Goal: Task Accomplishment & Management: Manage account settings

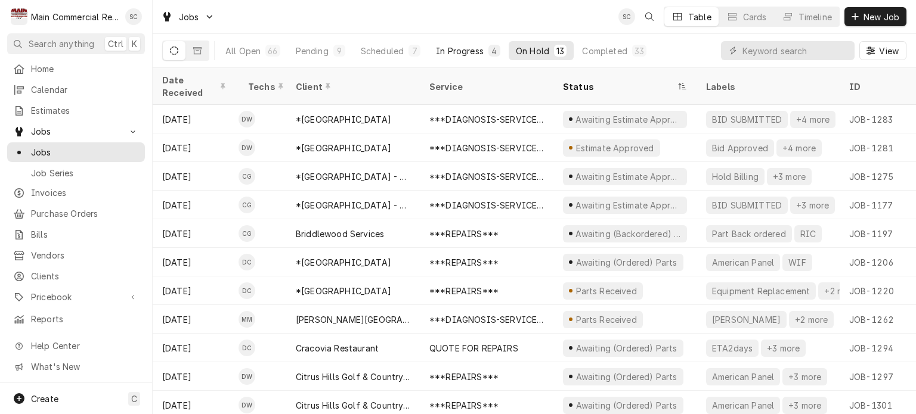
click at [448, 49] on div "In Progress" at bounding box center [460, 51] width 48 height 13
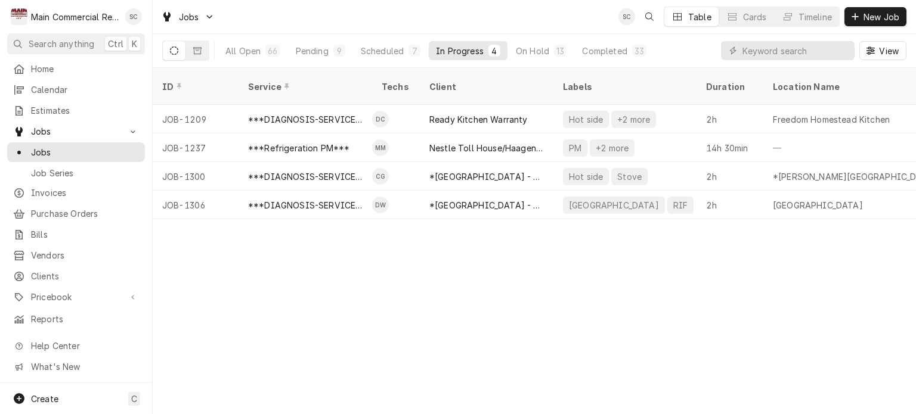
click at [468, 285] on div "ID Service Techs Client Labels Duration Location Name Date Received Status Prio…" at bounding box center [534, 241] width 763 height 346
click at [472, 287] on div "ID Service Techs Client Labels Duration Location Name Date Received Status Prio…" at bounding box center [534, 241] width 763 height 346
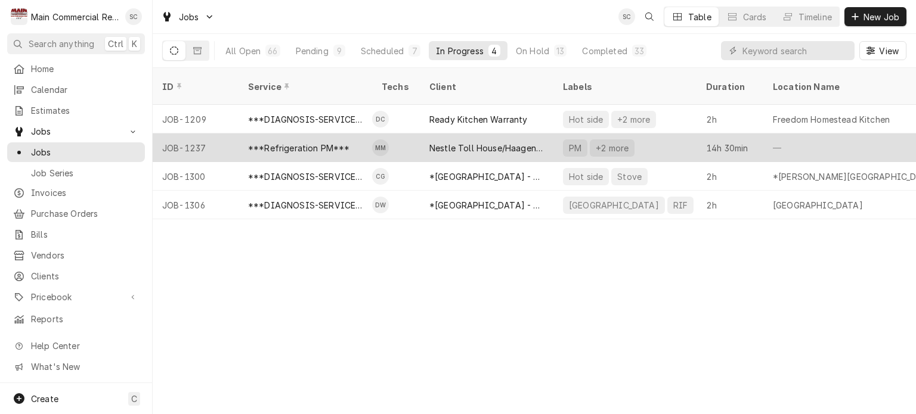
click at [451, 142] on div "Nestle Toll House/Haagen Dazs" at bounding box center [486, 148] width 114 height 13
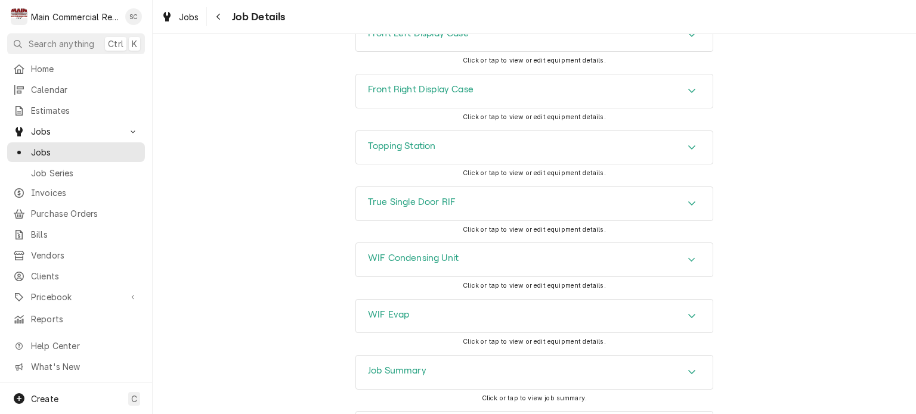
scroll to position [1857, 0]
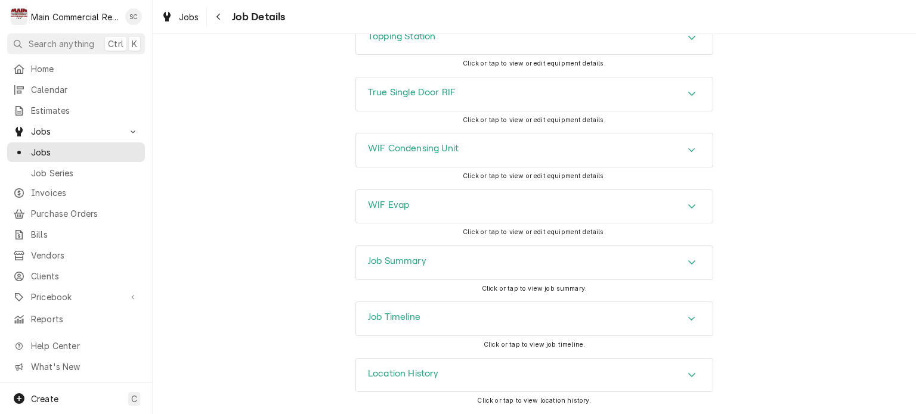
click at [537, 319] on div "Job Timeline" at bounding box center [534, 318] width 357 height 33
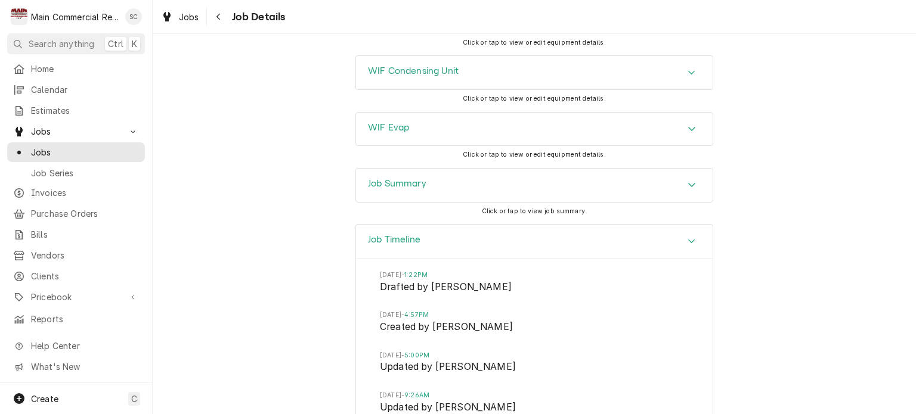
scroll to position [1738, 0]
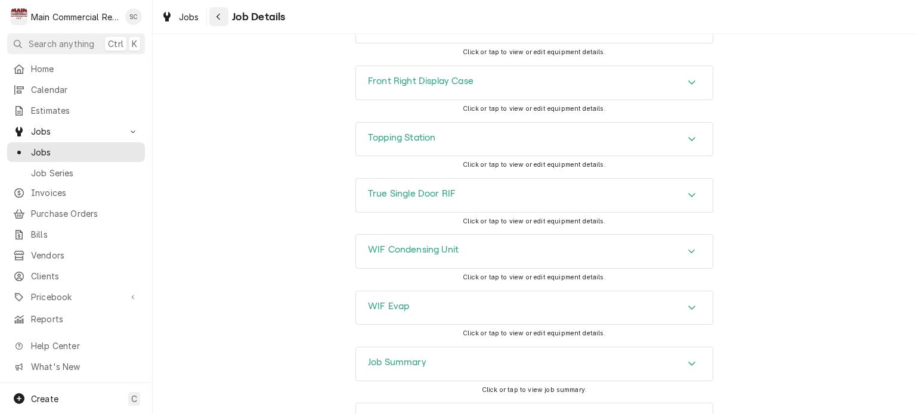
click at [220, 23] on button "Navigate back" at bounding box center [218, 16] width 19 height 19
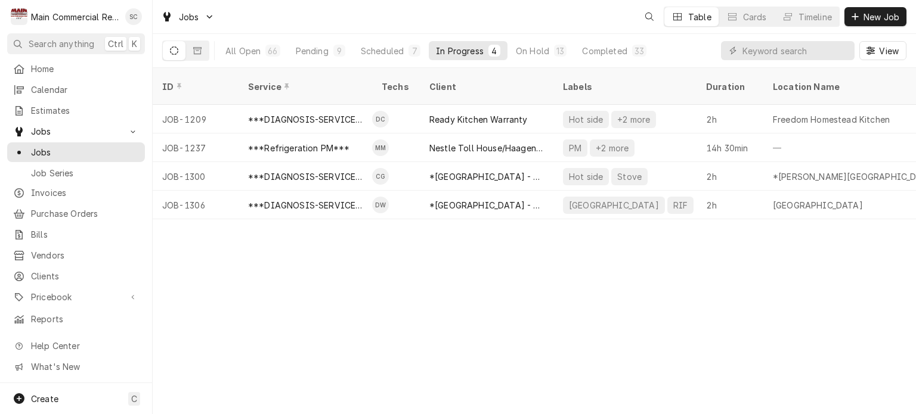
click at [494, 296] on div "ID Service Techs Client Labels Duration Location Name Date Received Status Prio…" at bounding box center [534, 241] width 763 height 346
click at [540, 336] on div "ID Service Techs Client Labels Duration Location Name Date Received Status Prio…" at bounding box center [534, 241] width 763 height 346
click at [563, 283] on div "ID Service Techs Client Labels Duration Location Name Date Received Status Prio…" at bounding box center [534, 241] width 763 height 346
click at [311, 51] on div "Pending" at bounding box center [312, 51] width 33 height 13
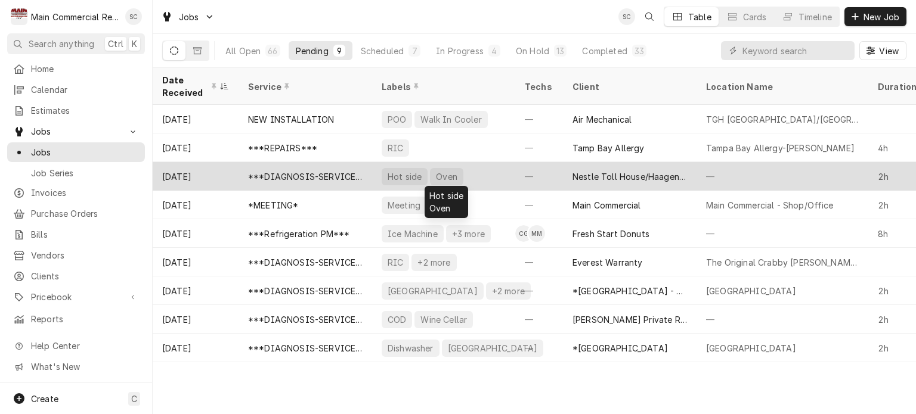
click at [491, 175] on div "Hot side Oven" at bounding box center [443, 176] width 143 height 29
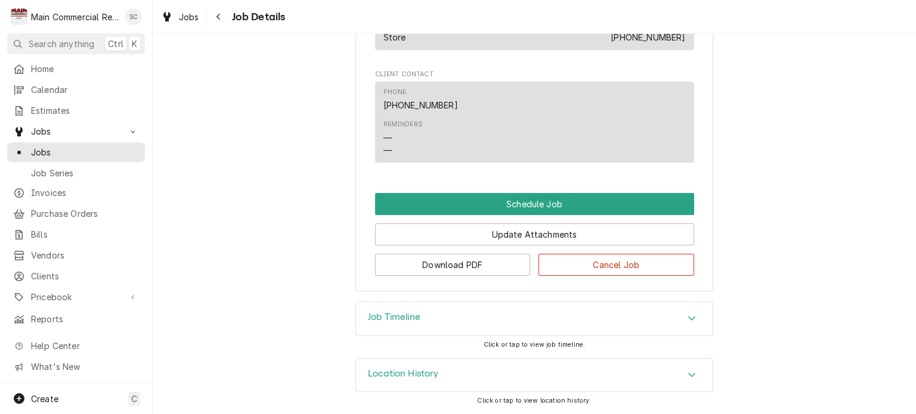
scroll to position [608, 0]
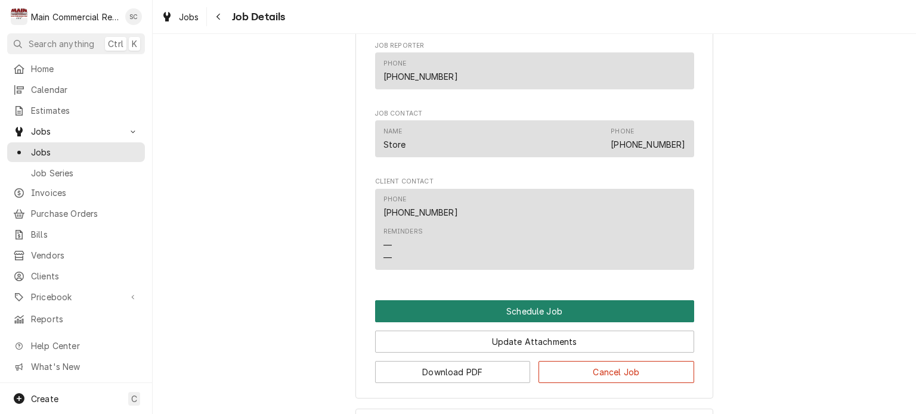
click at [564, 323] on button "Schedule Job" at bounding box center [534, 312] width 319 height 22
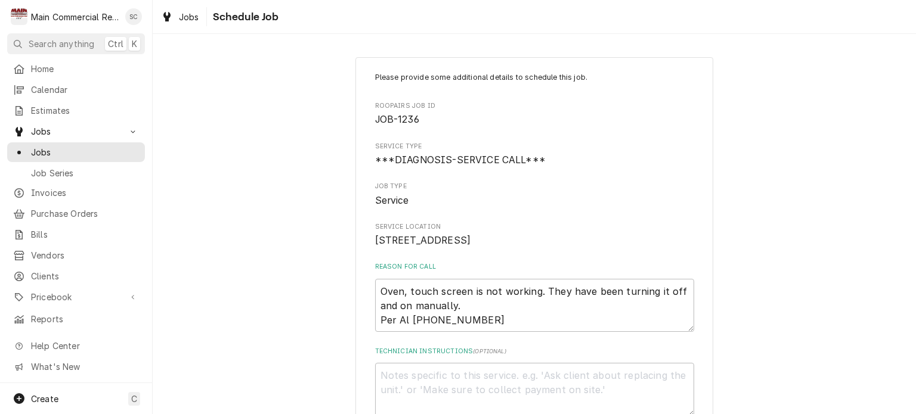
scroll to position [179, 0]
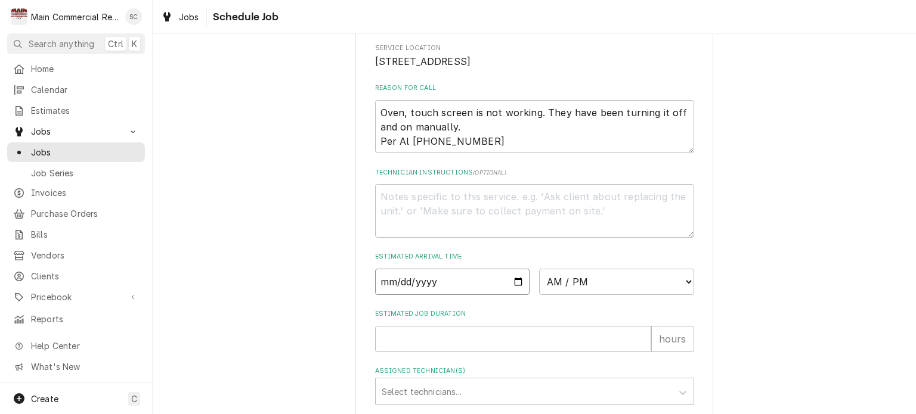
click at [510, 295] on input "Date" at bounding box center [452, 282] width 155 height 26
type input "2025-08-27"
type textarea "x"
click at [561, 292] on select "AM / PM 6:00 AM 6:15 AM 6:30 AM 6:45 AM 7:00 AM 7:15 AM 7:30 AM 7:45 AM 8:00 AM…" at bounding box center [616, 282] width 155 height 26
select select "12:00:00"
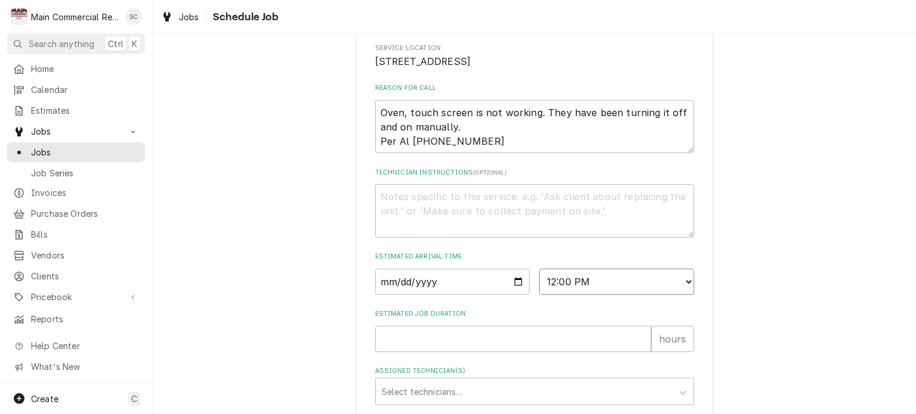
click at [539, 282] on select "AM / PM 6:00 AM 6:15 AM 6:30 AM 6:45 AM 7:00 AM 7:15 AM 7:30 AM 7:45 AM 8:00 AM…" at bounding box center [616, 282] width 155 height 26
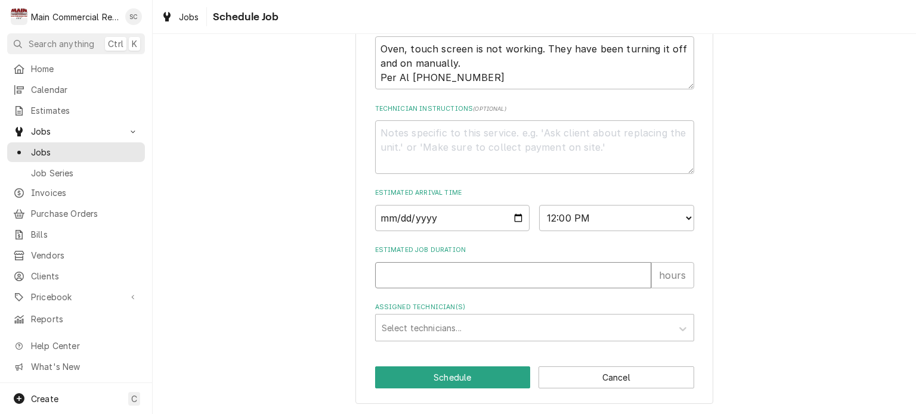
click at [515, 272] on input "Estimated Job Duration" at bounding box center [513, 275] width 276 height 26
type textarea "x"
type input "2"
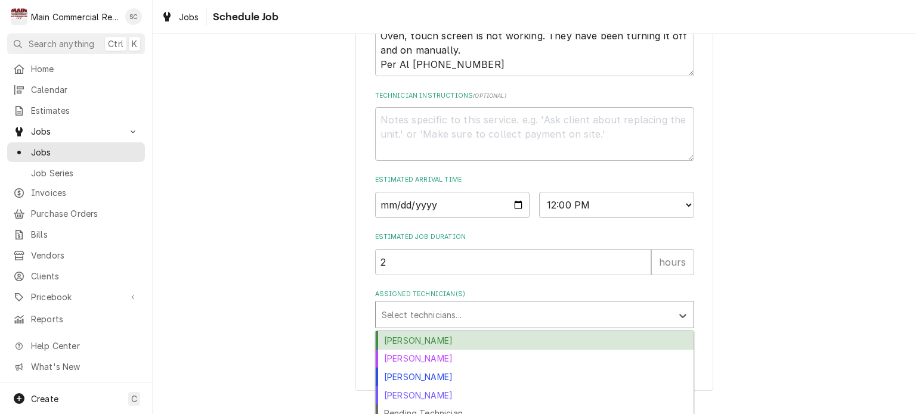
click at [490, 326] on div "Assigned Technician(s)" at bounding box center [524, 314] width 284 height 21
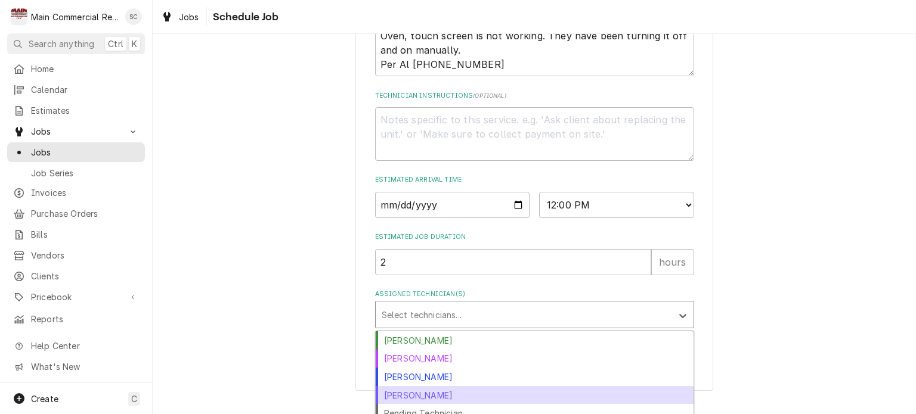
click at [454, 402] on div "Mike Marchese" at bounding box center [535, 395] width 318 height 18
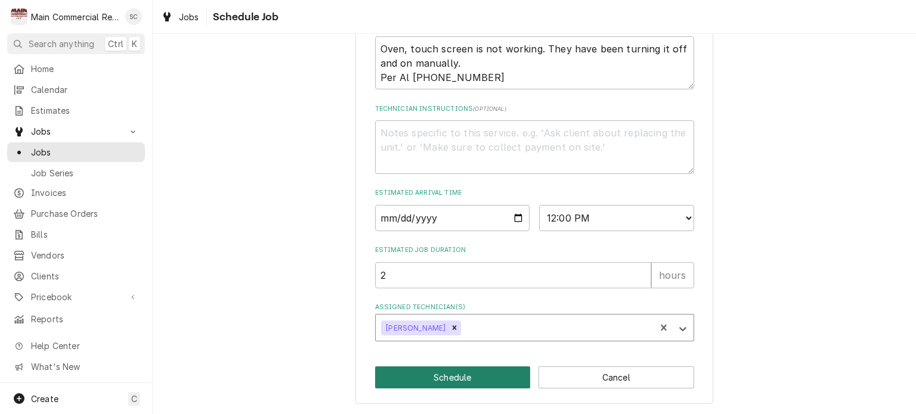
click at [417, 372] on button "Schedule" at bounding box center [453, 378] width 156 height 22
type textarea "x"
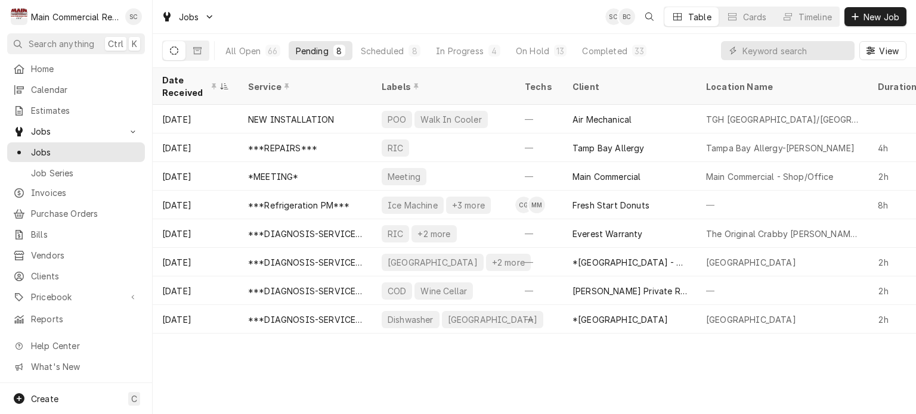
click at [682, 382] on div "Date Received Service Labels Techs Client Location Name Duration Priority Sched…" at bounding box center [534, 241] width 763 height 346
click at [647, 393] on div "Date Received Service Labels Techs Client Location Name Duration Priority Sched…" at bounding box center [534, 241] width 763 height 346
click at [625, 376] on div "Date Received Service Labels Techs Client Location Name Duration Priority Sched…" at bounding box center [534, 241] width 763 height 346
click at [623, 374] on div "Date Received Service Labels Techs Client Location Name Duration Priority Sched…" at bounding box center [534, 241] width 763 height 346
click at [624, 374] on div "Date Received Service Labels Techs Client Location Name Duration Priority Sched…" at bounding box center [534, 241] width 763 height 346
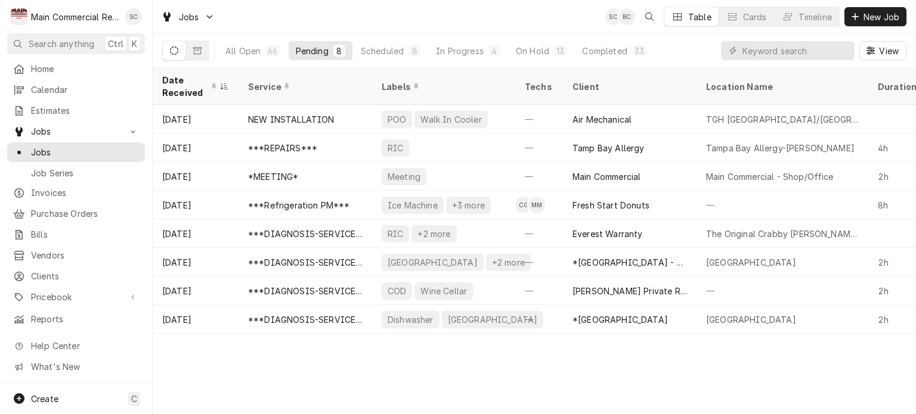
click at [623, 366] on div "Date Received Service Labels Techs Client Location Name Duration Priority Sched…" at bounding box center [534, 241] width 763 height 346
click at [630, 366] on div "Date Received Service Labels Techs Client Location Name Duration Priority Sched…" at bounding box center [534, 241] width 763 height 346
click at [627, 365] on div "Date Received Service Labels Techs Client Location Name Duration Priority Sched…" at bounding box center [534, 241] width 763 height 346
click at [677, 352] on div "Date Received Service Labels Techs Client Location Name Duration Priority Sched…" at bounding box center [534, 241] width 763 height 346
click at [674, 352] on div "Date Received Service Labels Techs Client Location Name Duration Priority Sched…" at bounding box center [534, 241] width 763 height 346
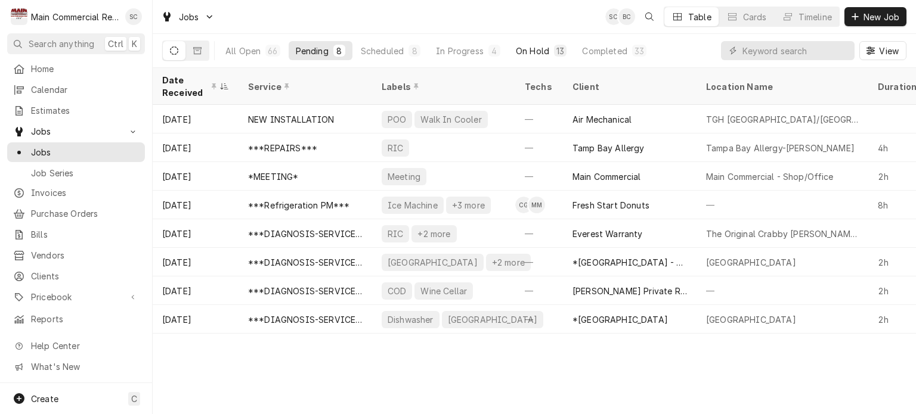
click at [534, 52] on div "On Hold" at bounding box center [532, 51] width 33 height 13
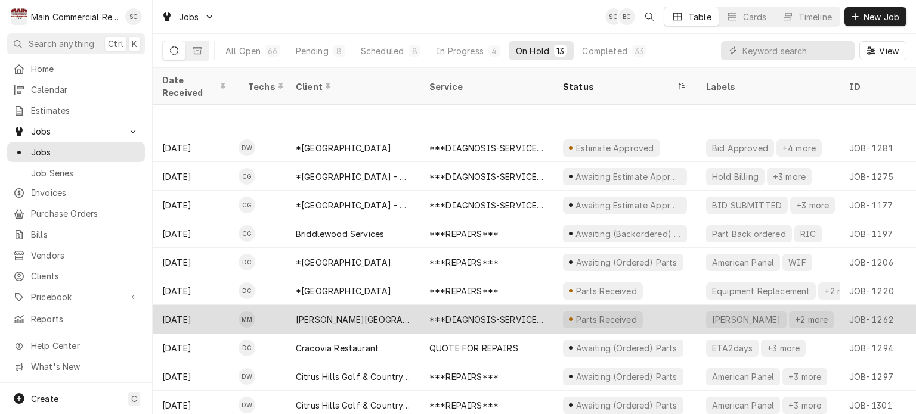
scroll to position [57, 0]
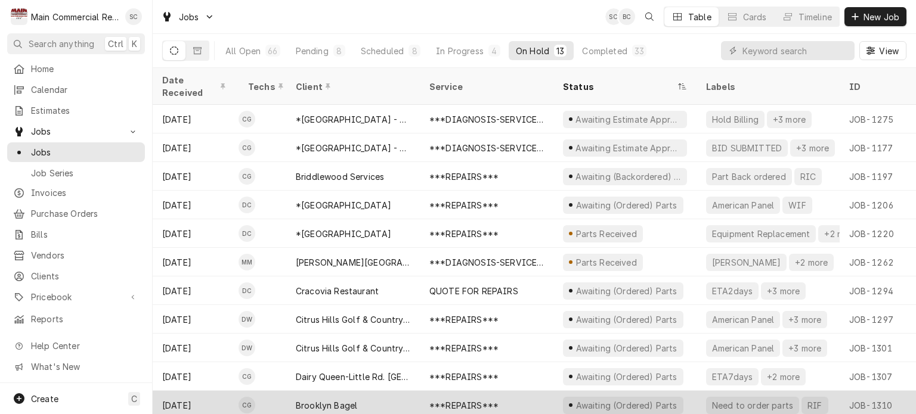
click at [460, 400] on div "***REPAIRS***" at bounding box center [463, 406] width 69 height 13
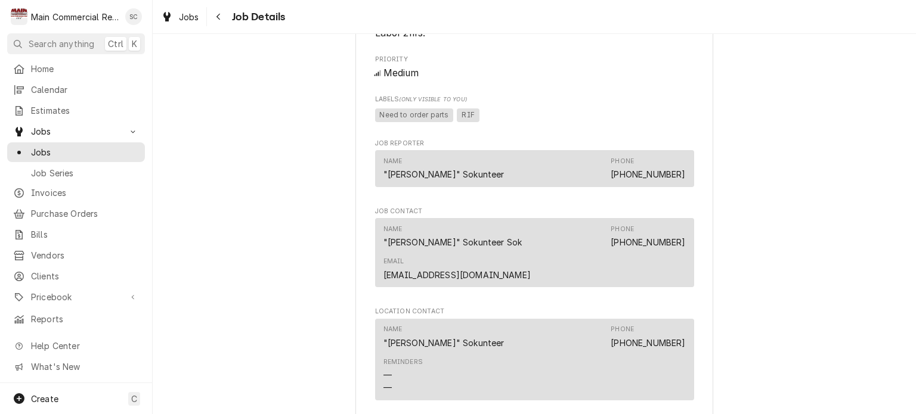
scroll to position [1133, 0]
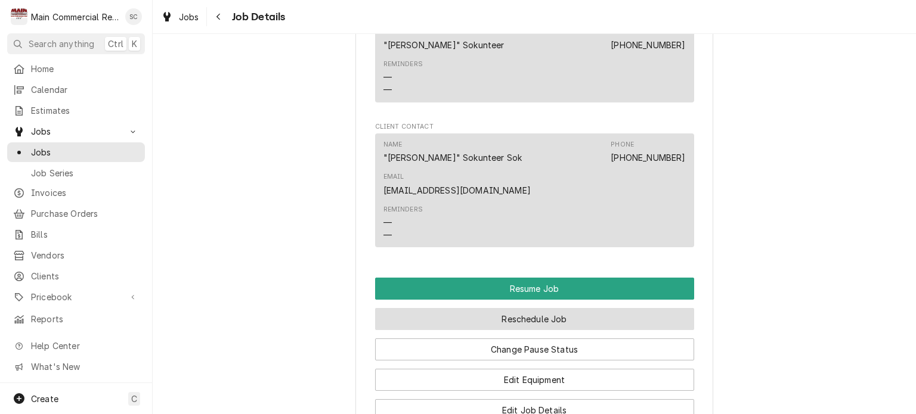
click at [546, 308] on button "Reschedule Job" at bounding box center [534, 319] width 319 height 22
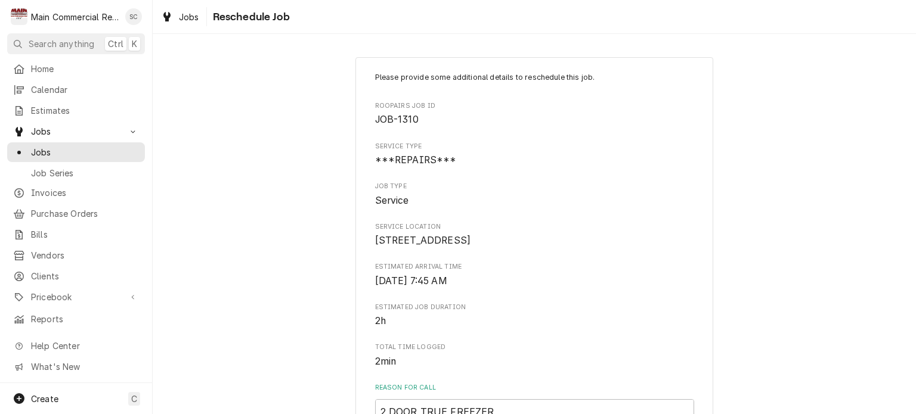
scroll to position [239, 0]
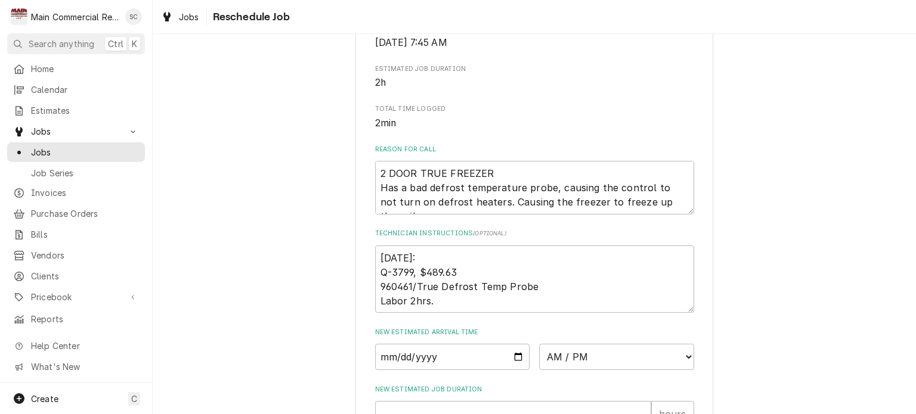
click at [744, 209] on div "Please provide some additional details to reschedule this job. Roopairs Job ID …" at bounding box center [534, 223] width 763 height 831
click at [747, 209] on div "Please provide some additional details to reschedule this job. Roopairs Job ID …" at bounding box center [534, 223] width 763 height 831
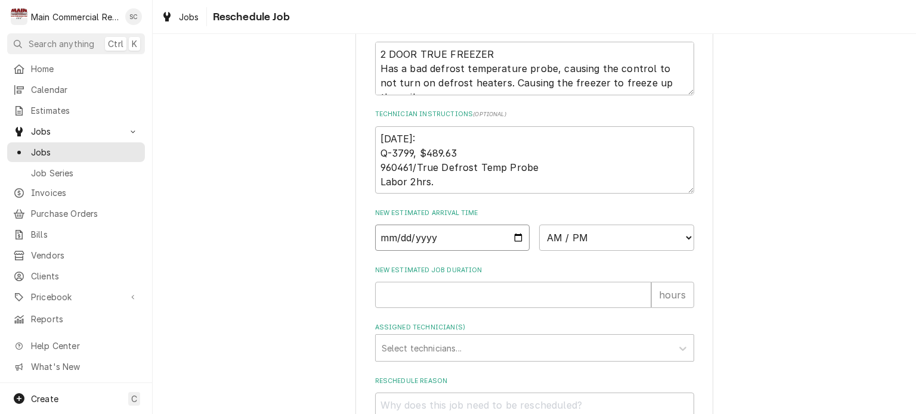
click at [513, 251] on input "Date" at bounding box center [452, 238] width 155 height 26
click at [655, 220] on div "Please provide some additional details to reschedule this job. Roopairs Job ID …" at bounding box center [534, 80] width 319 height 732
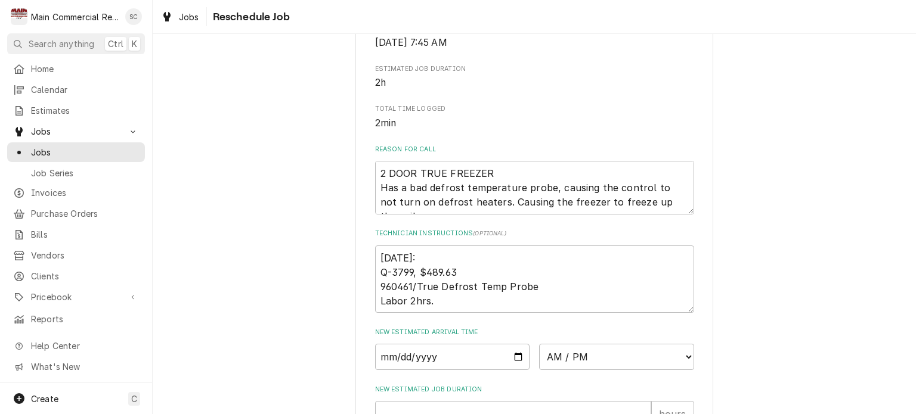
scroll to position [475, 0]
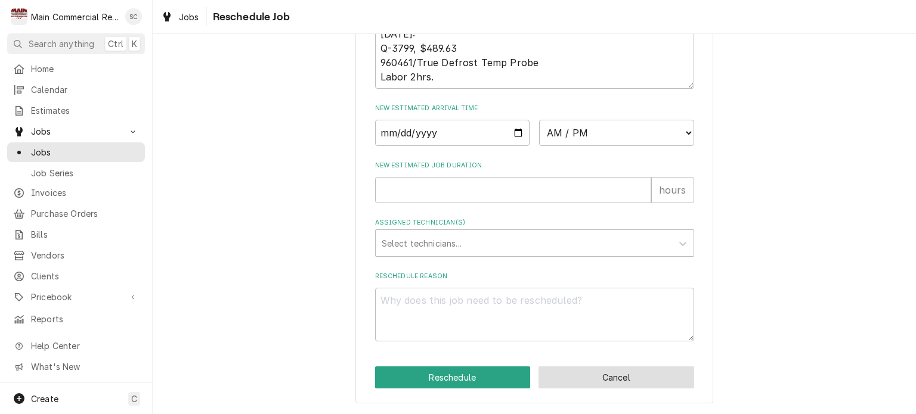
click at [606, 381] on button "Cancel" at bounding box center [616, 378] width 156 height 22
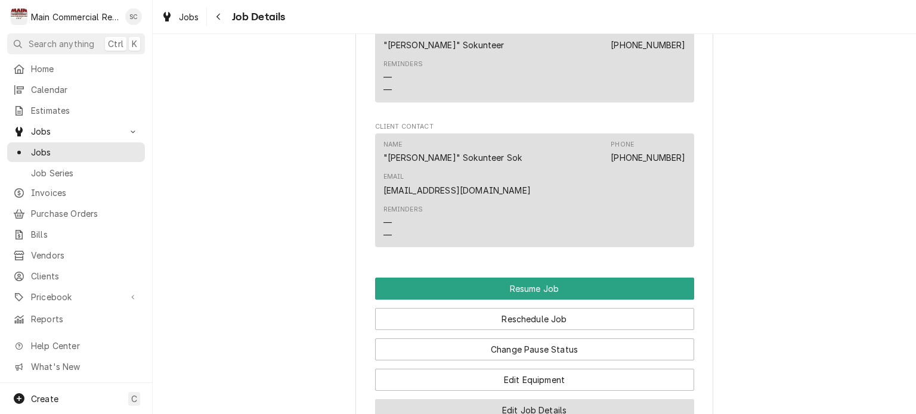
click at [583, 400] on button "Edit Job Details" at bounding box center [534, 411] width 319 height 22
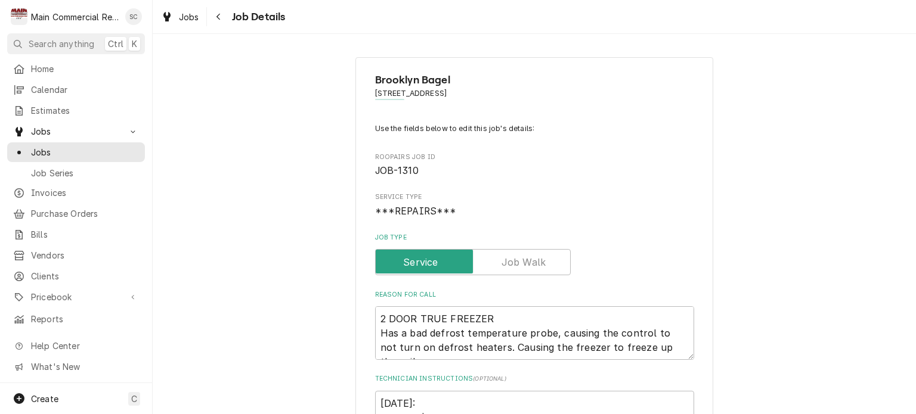
scroll to position [239, 0]
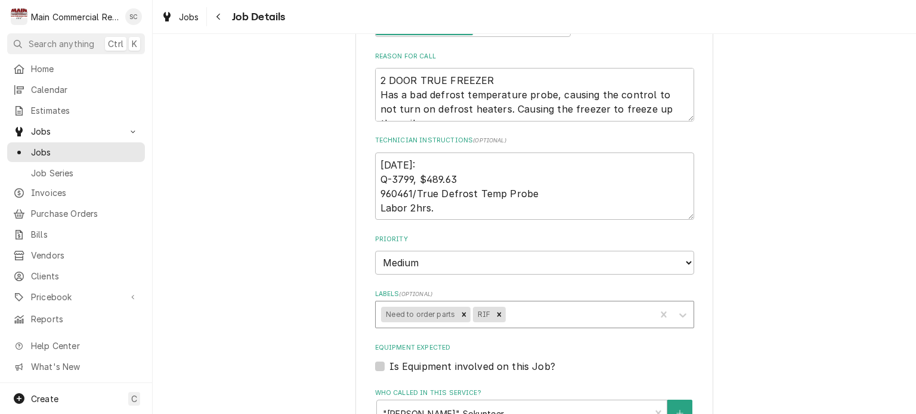
click at [460, 315] on icon "Remove Need to order parts" at bounding box center [464, 315] width 8 height 8
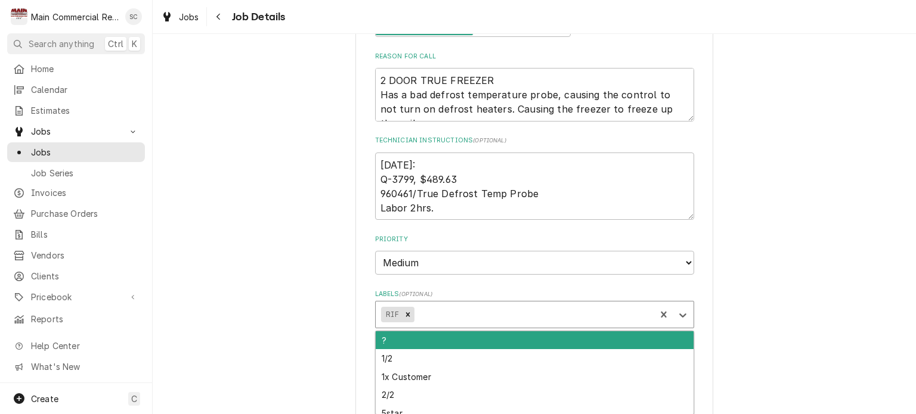
click at [465, 314] on div "Labels" at bounding box center [532, 314] width 233 height 21
type textarea "x"
type input "POO"
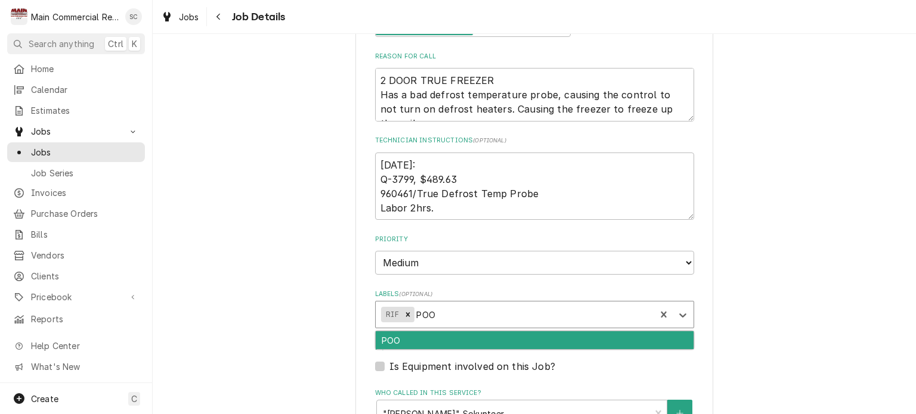
click at [432, 343] on div "POO" at bounding box center [535, 341] width 318 height 18
type textarea "x"
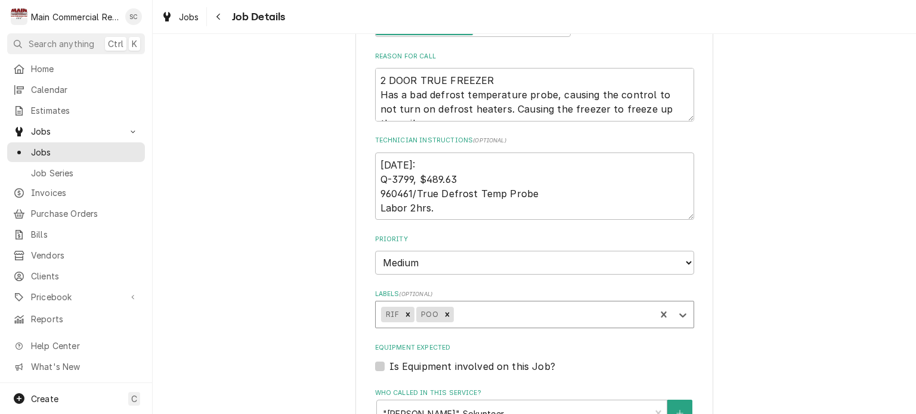
type textarea "x"
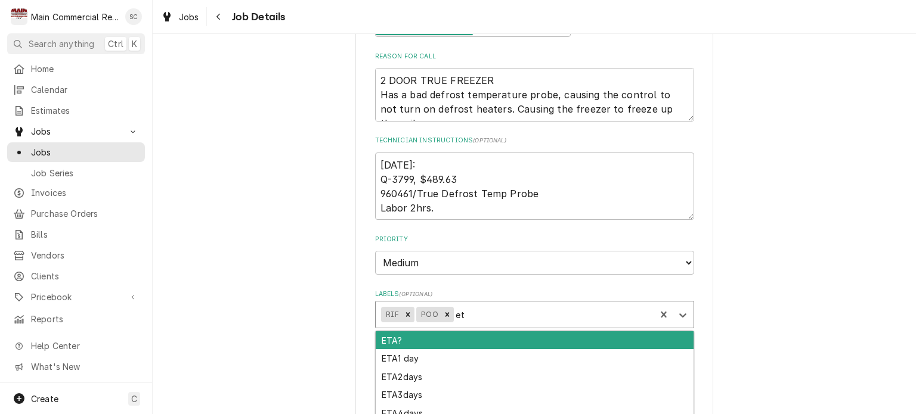
type input "eta"
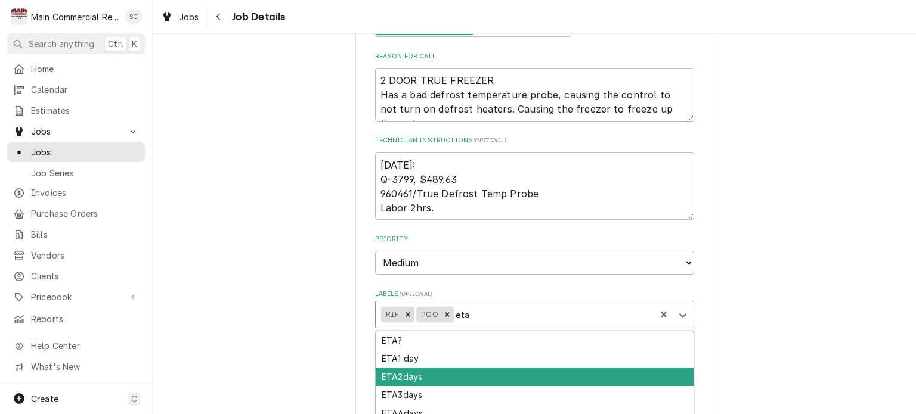
click at [420, 373] on div "ETA2days" at bounding box center [535, 377] width 318 height 18
type textarea "x"
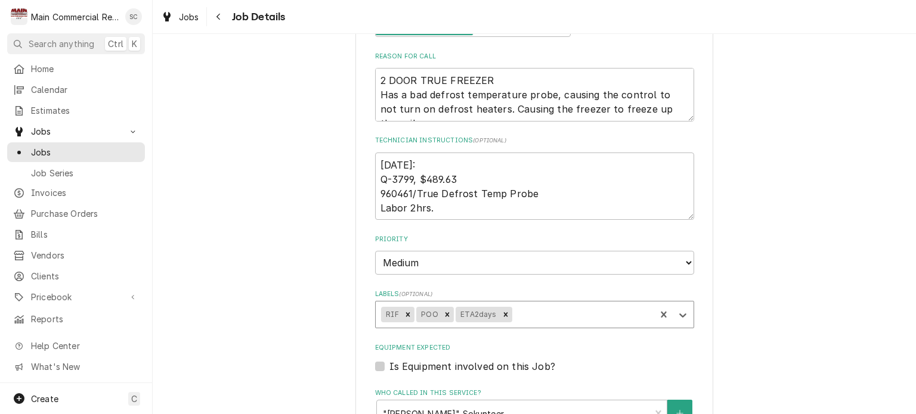
type textarea "x"
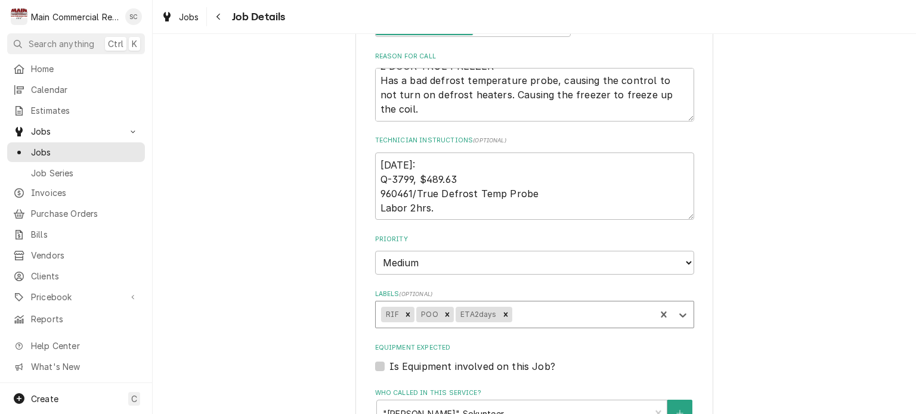
scroll to position [60, 0]
